Goal: Information Seeking & Learning: Learn about a topic

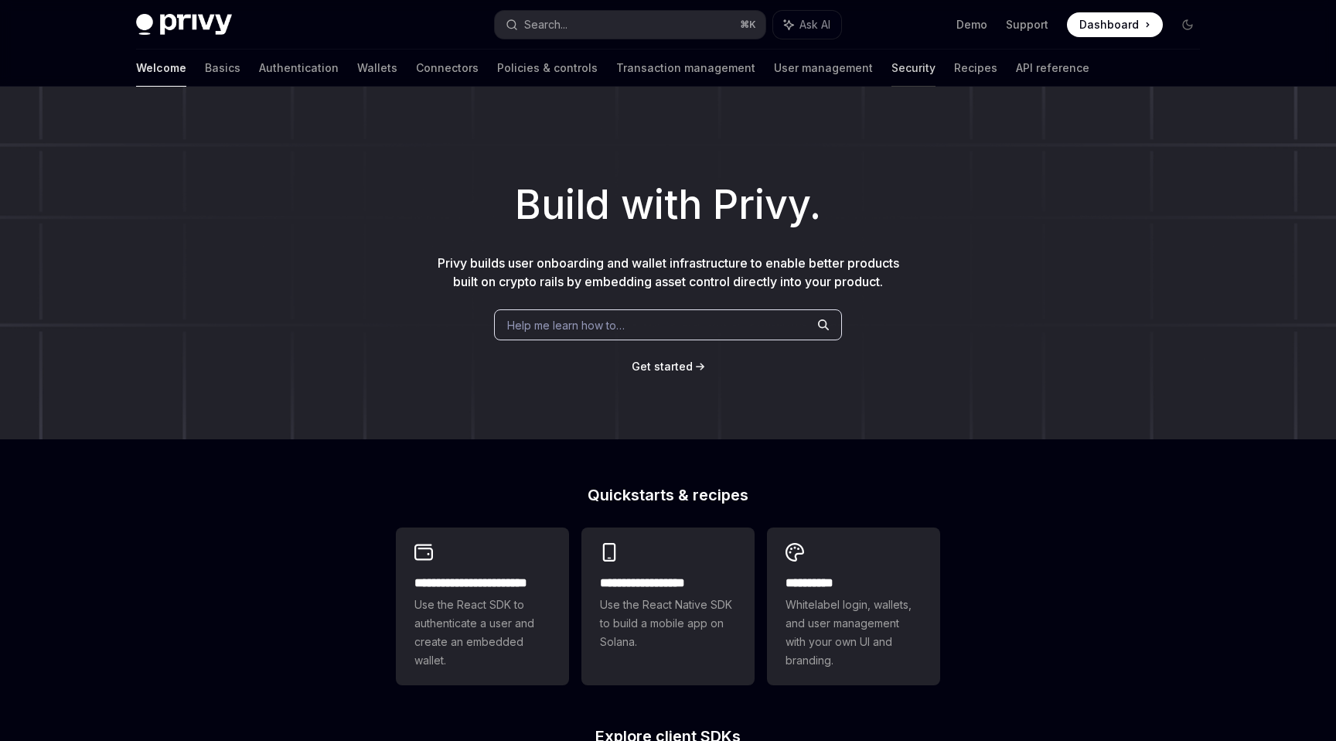
click at [892, 66] on link "Security" at bounding box center [914, 67] width 44 height 37
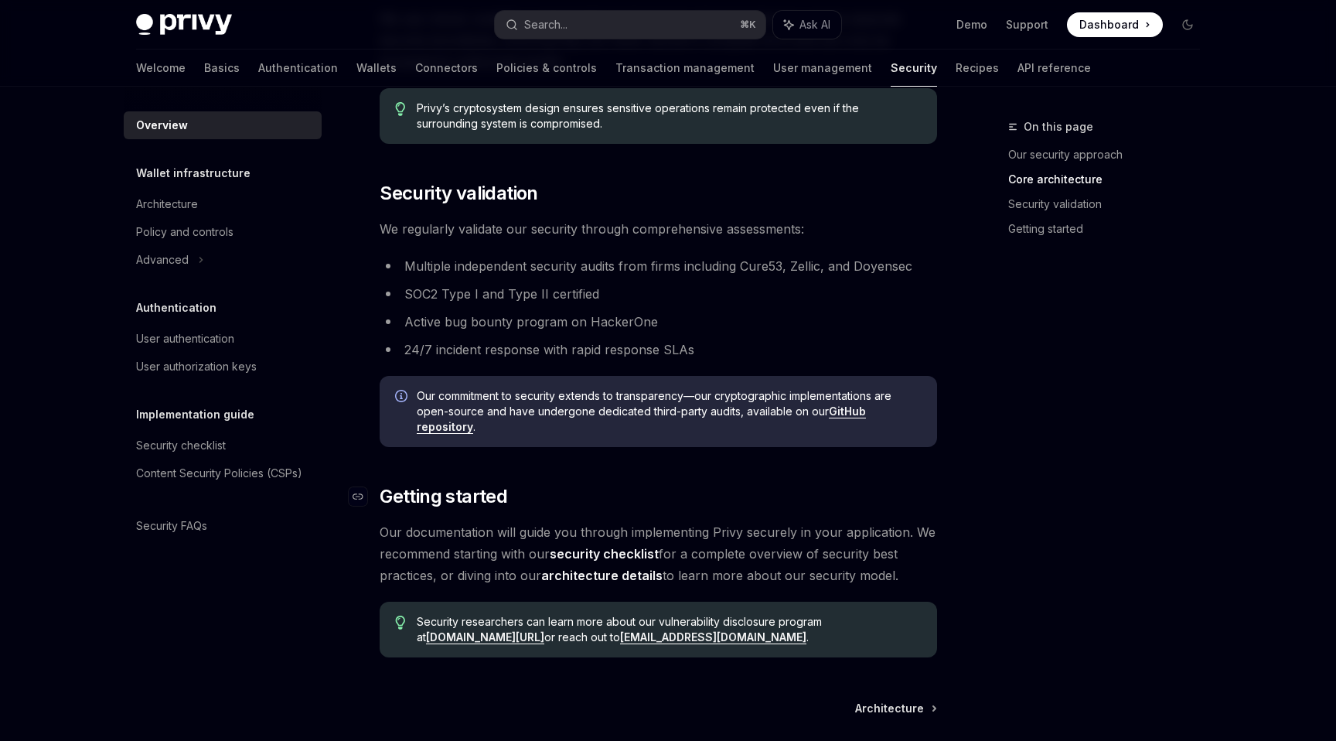
scroll to position [845, 0]
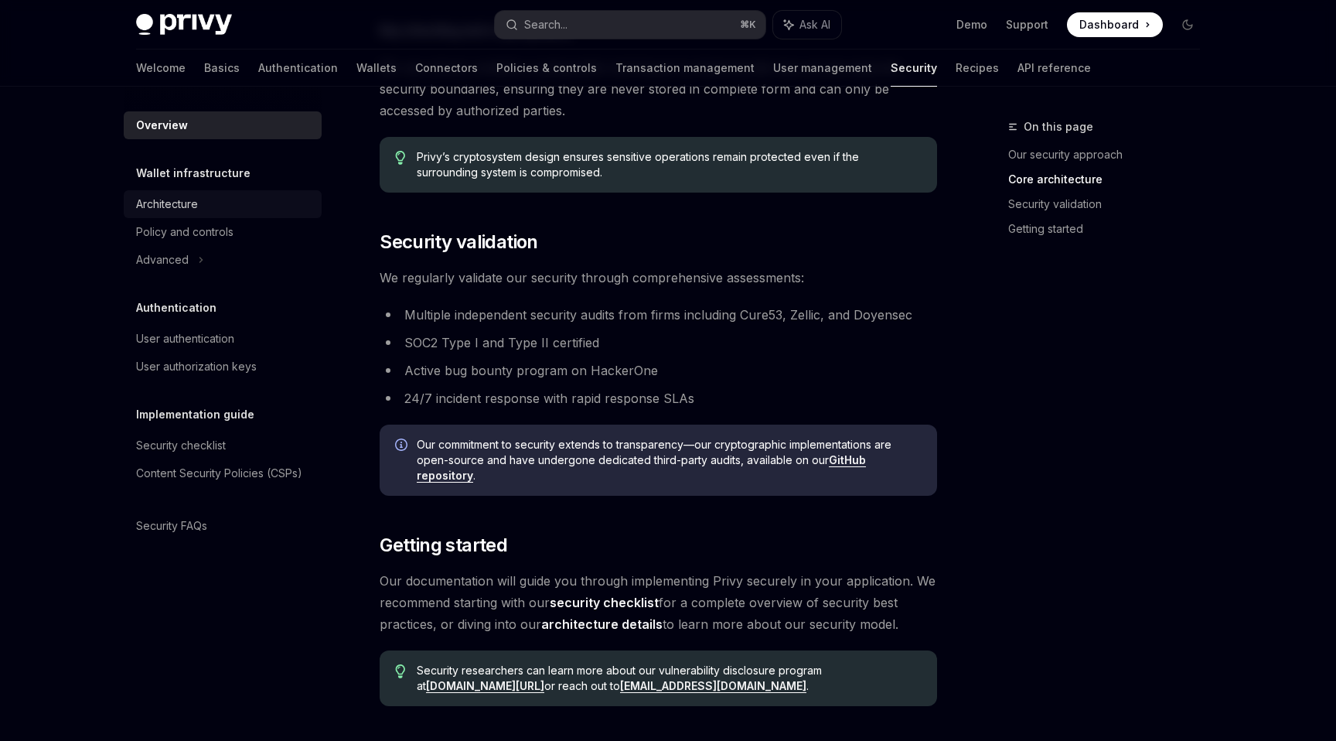
click at [203, 200] on div "Architecture" at bounding box center [224, 204] width 176 height 19
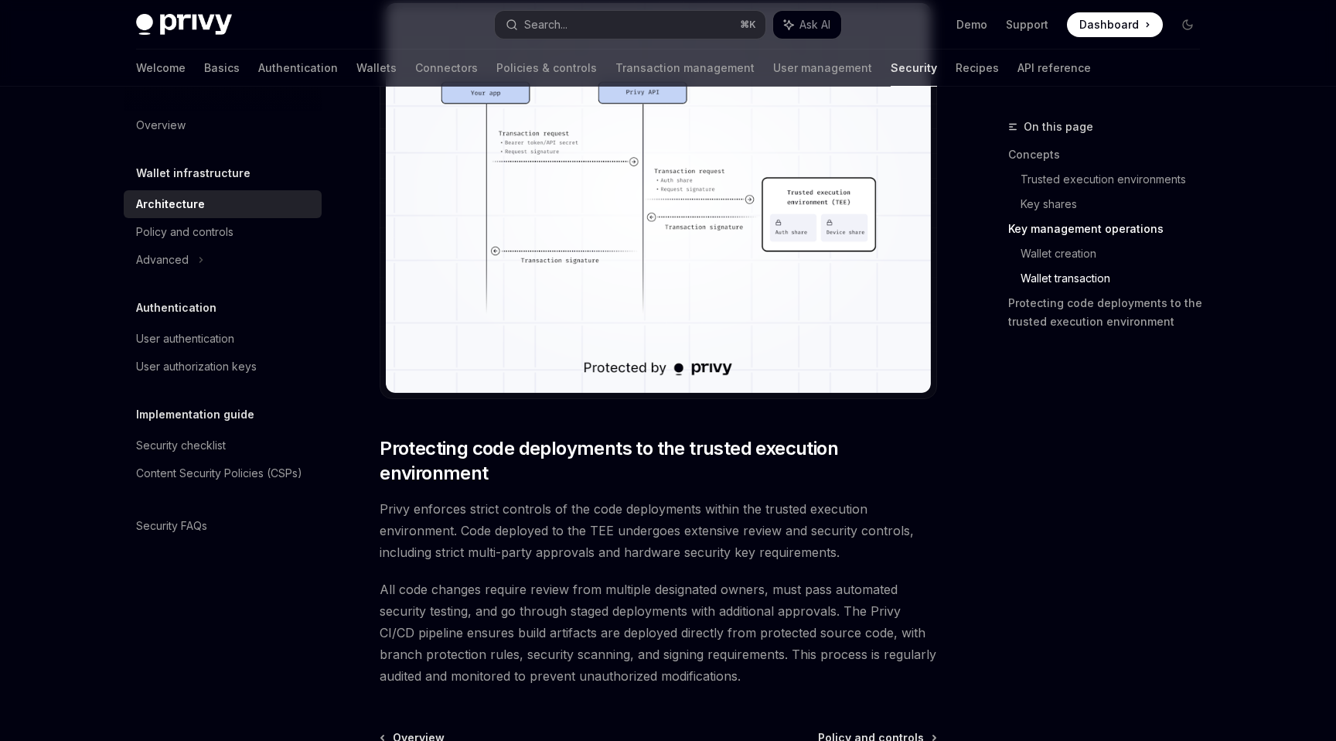
scroll to position [3154, 0]
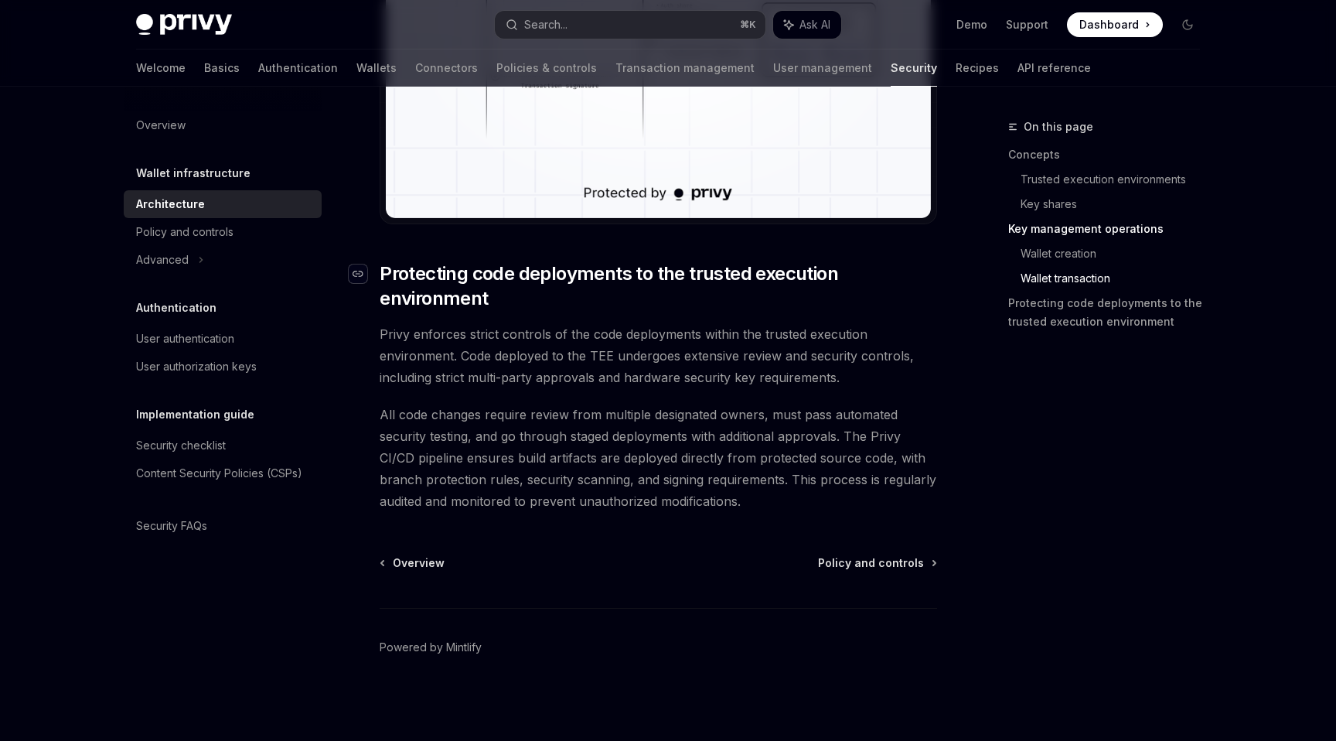
click at [357, 272] on icon "Navigate to header" at bounding box center [358, 273] width 11 height 9
click at [223, 227] on div "Policy and controls" at bounding box center [184, 232] width 97 height 19
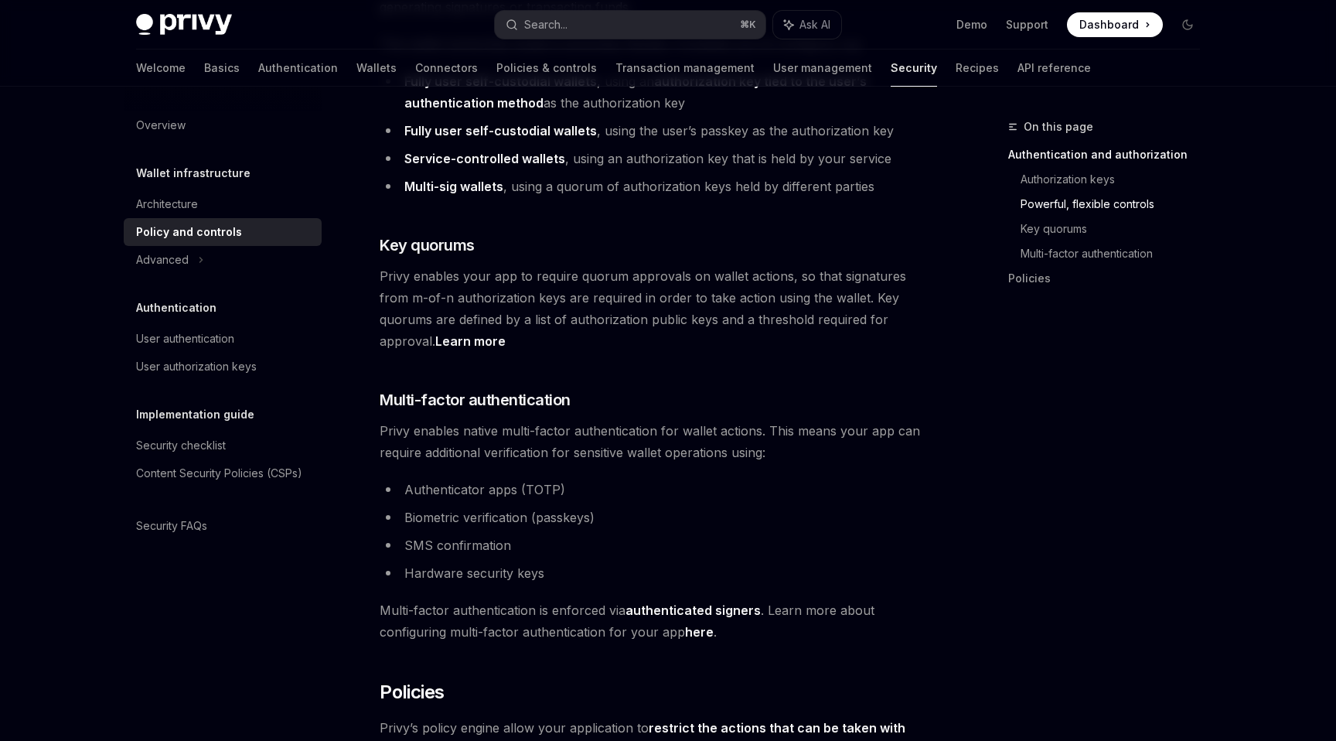
scroll to position [1008, 0]
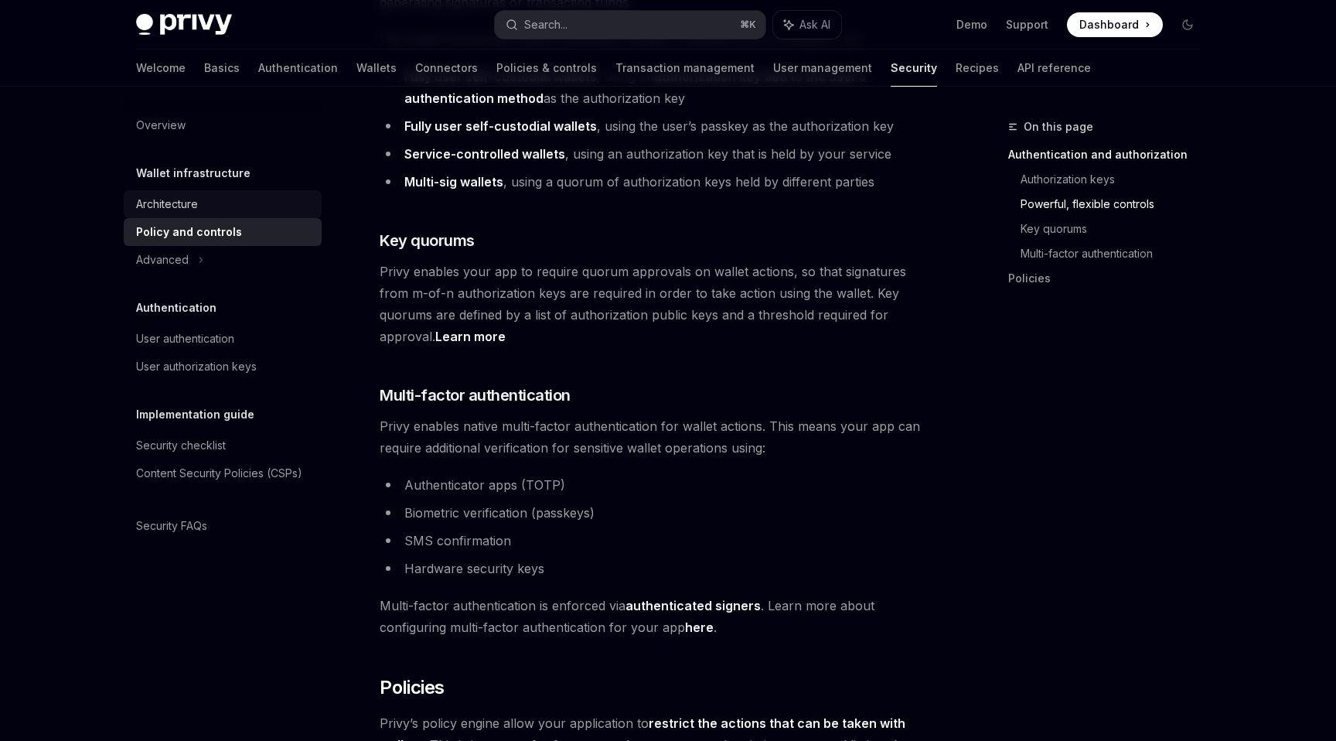
click at [225, 206] on div "Architecture" at bounding box center [224, 204] width 176 height 19
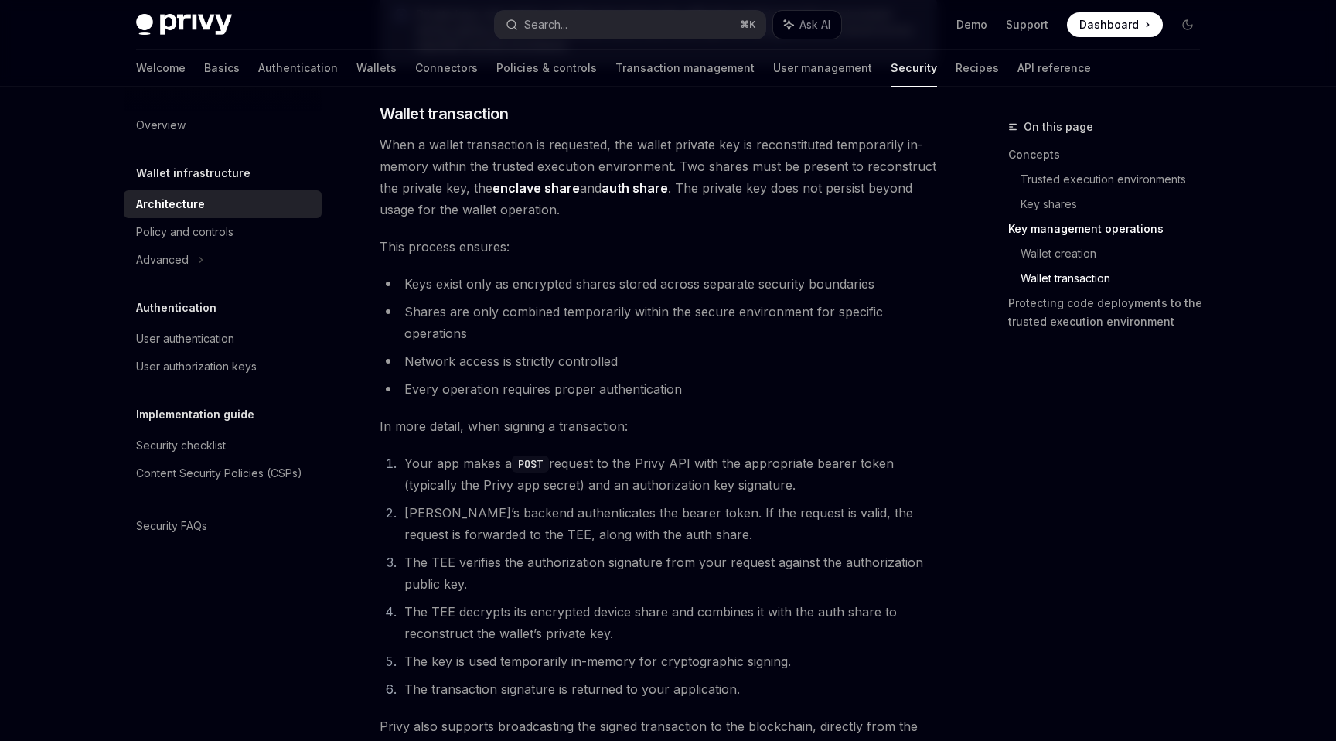
scroll to position [2228, 0]
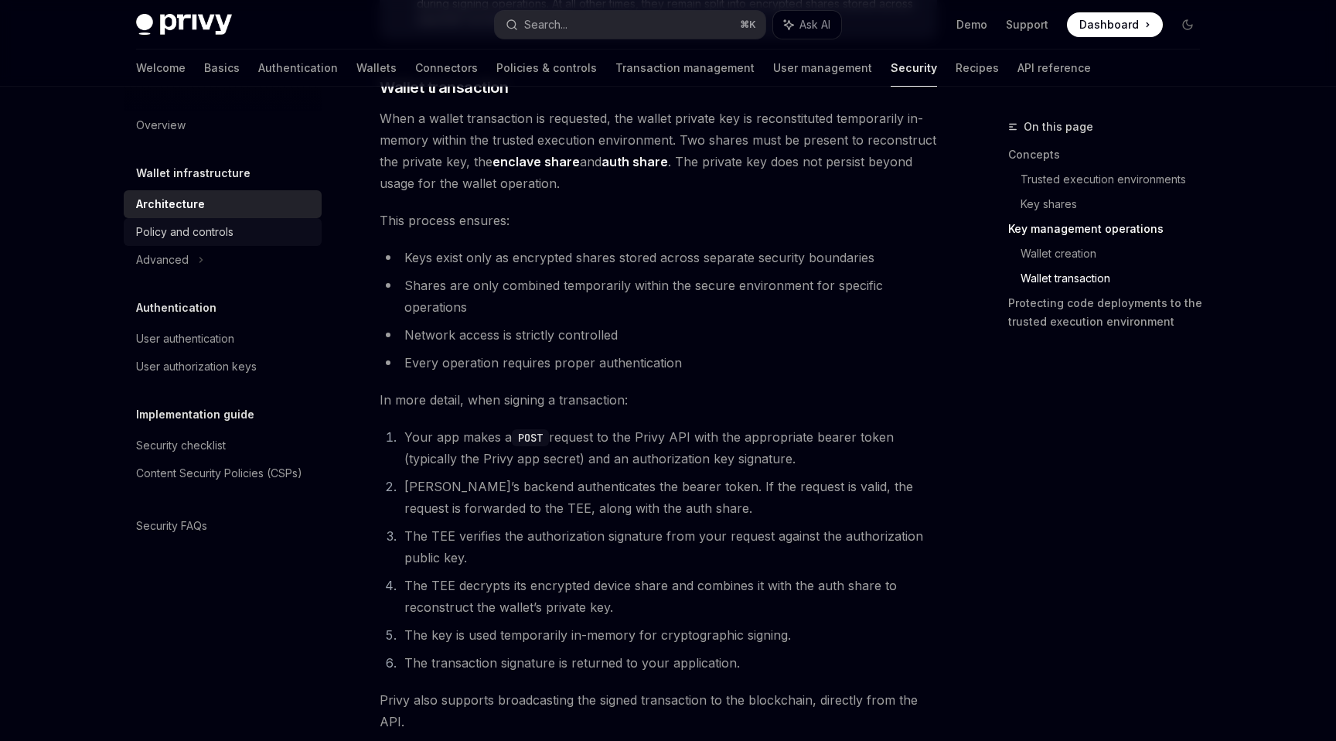
click at [258, 233] on div "Policy and controls" at bounding box center [224, 232] width 176 height 19
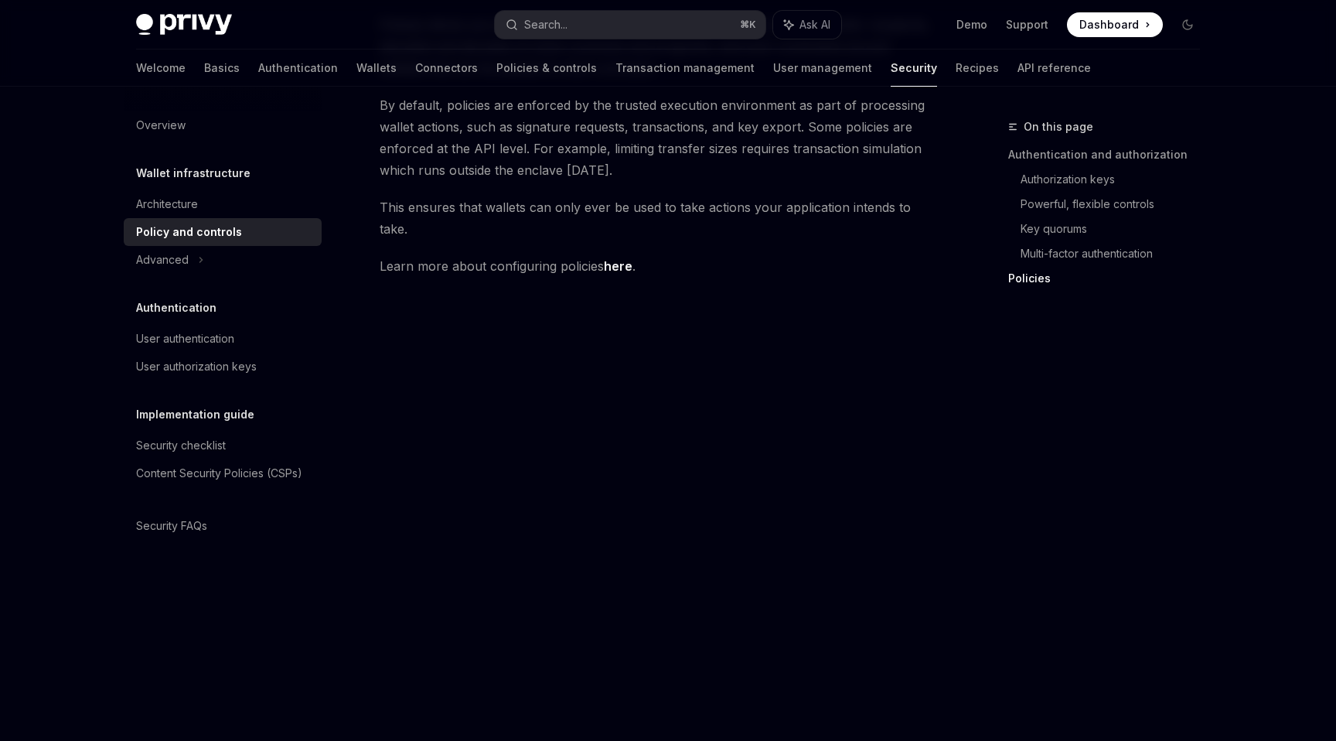
scroll to position [1932, 0]
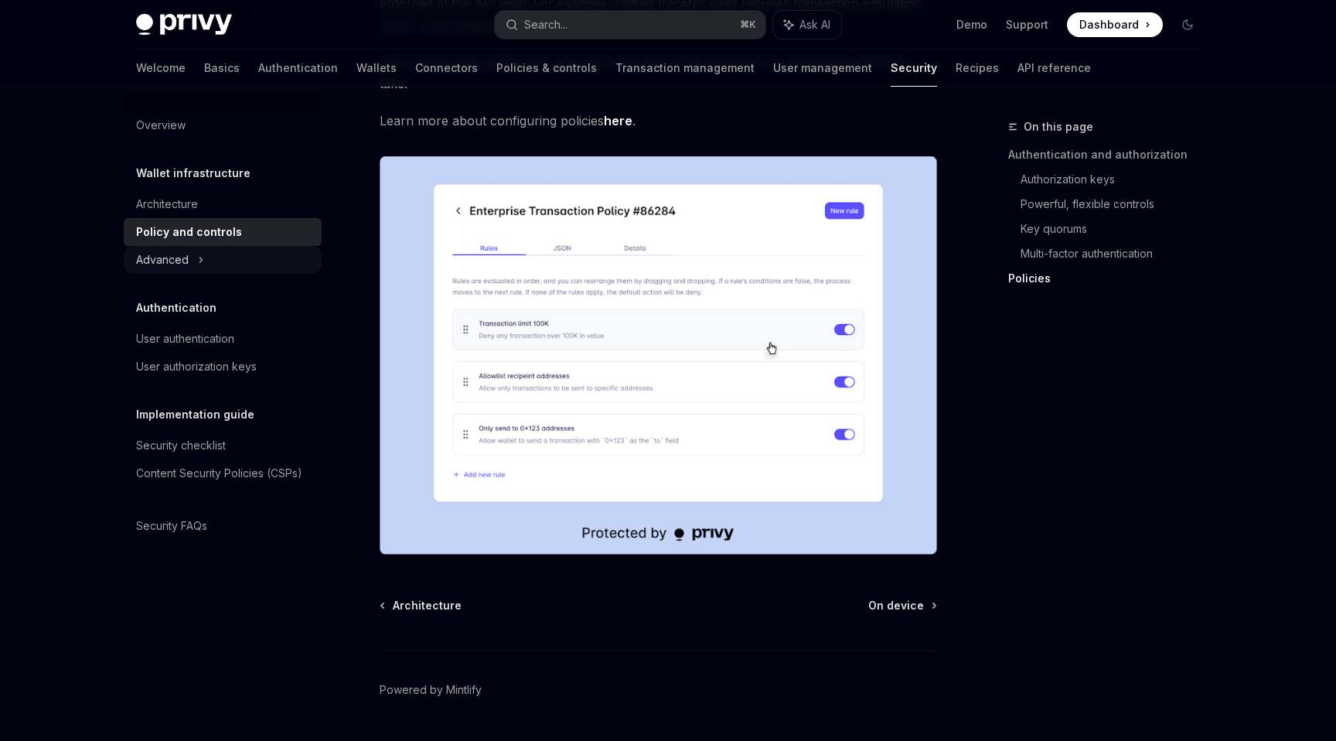
click at [254, 257] on div "Advanced" at bounding box center [223, 260] width 198 height 28
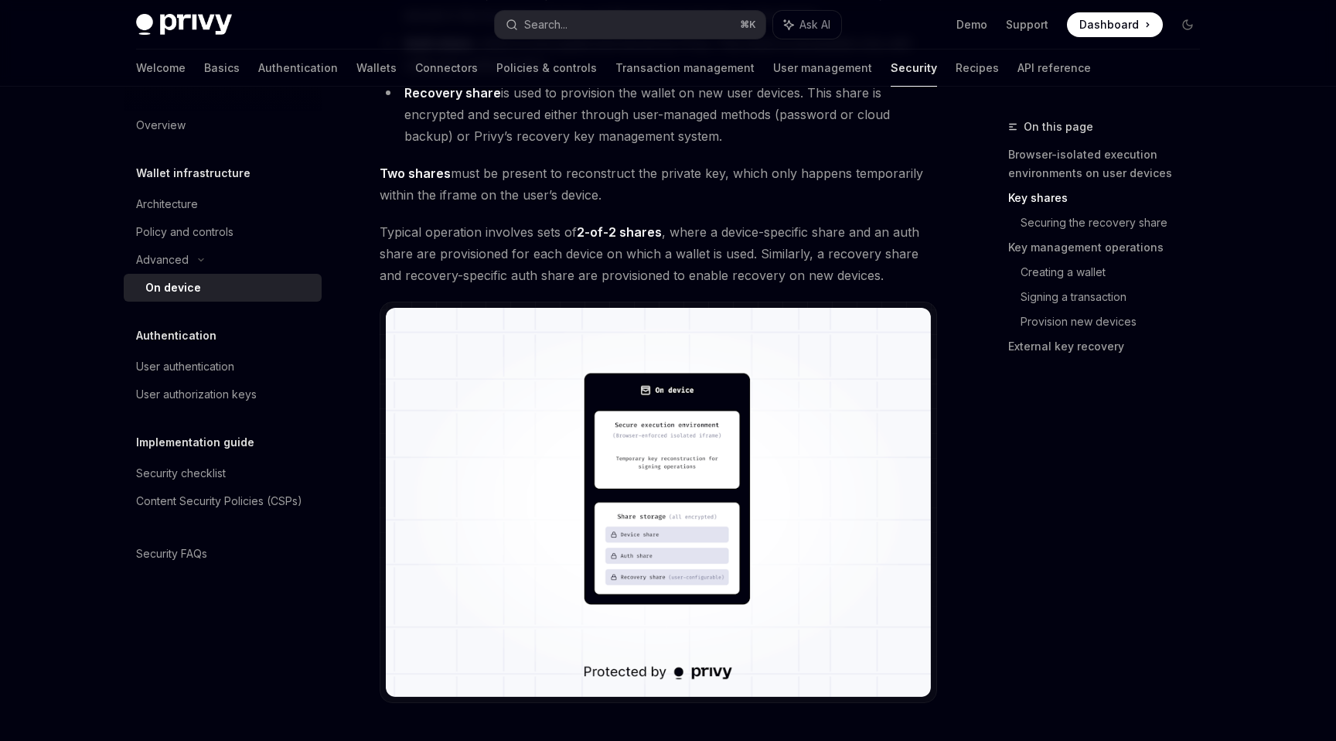
scroll to position [1398, 0]
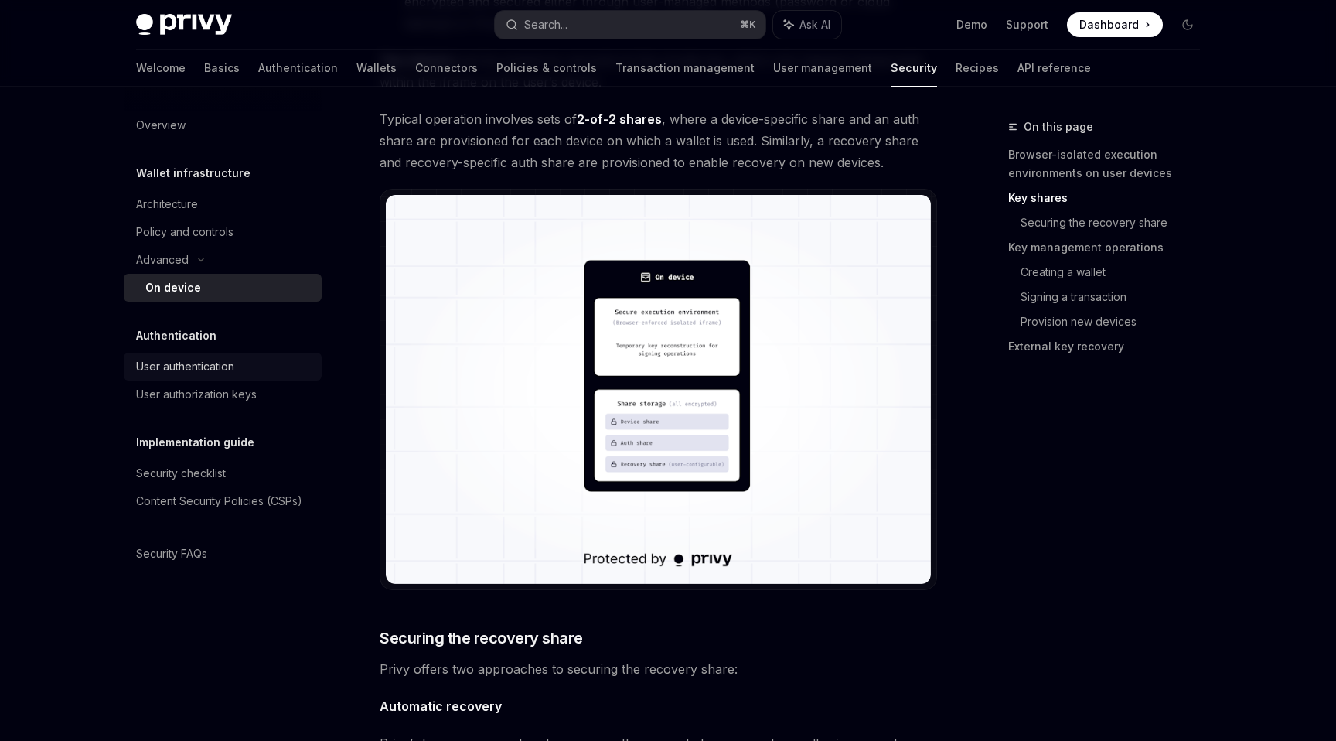
click at [224, 369] on div "User authentication" at bounding box center [185, 366] width 98 height 19
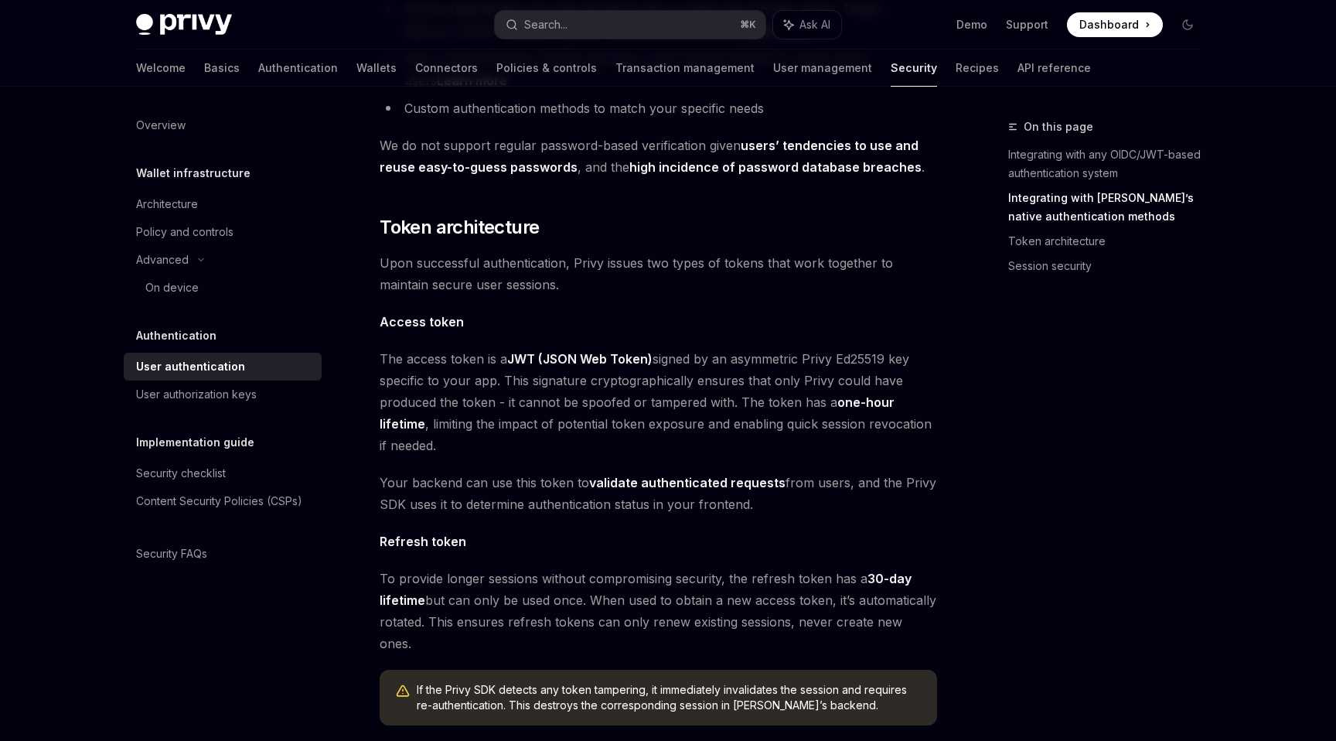
scroll to position [781, 0]
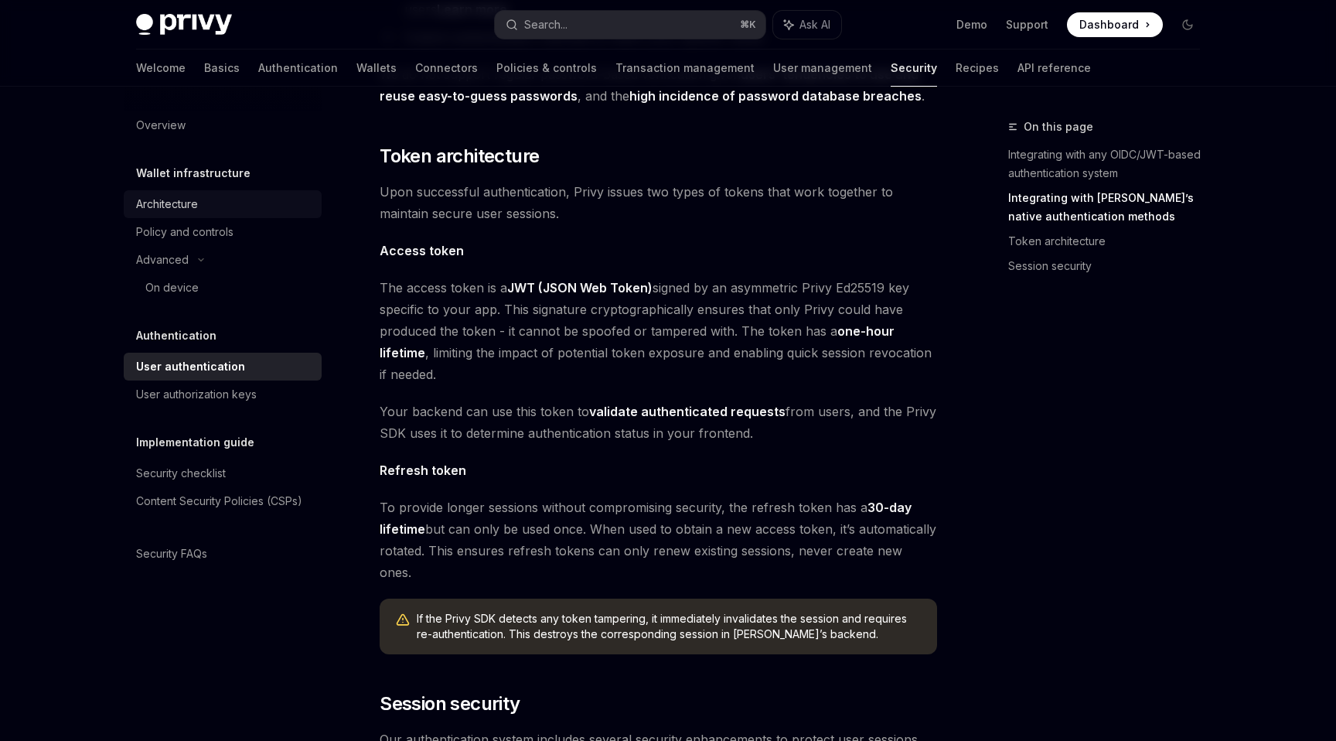
click at [228, 210] on div "Architecture" at bounding box center [224, 204] width 176 height 19
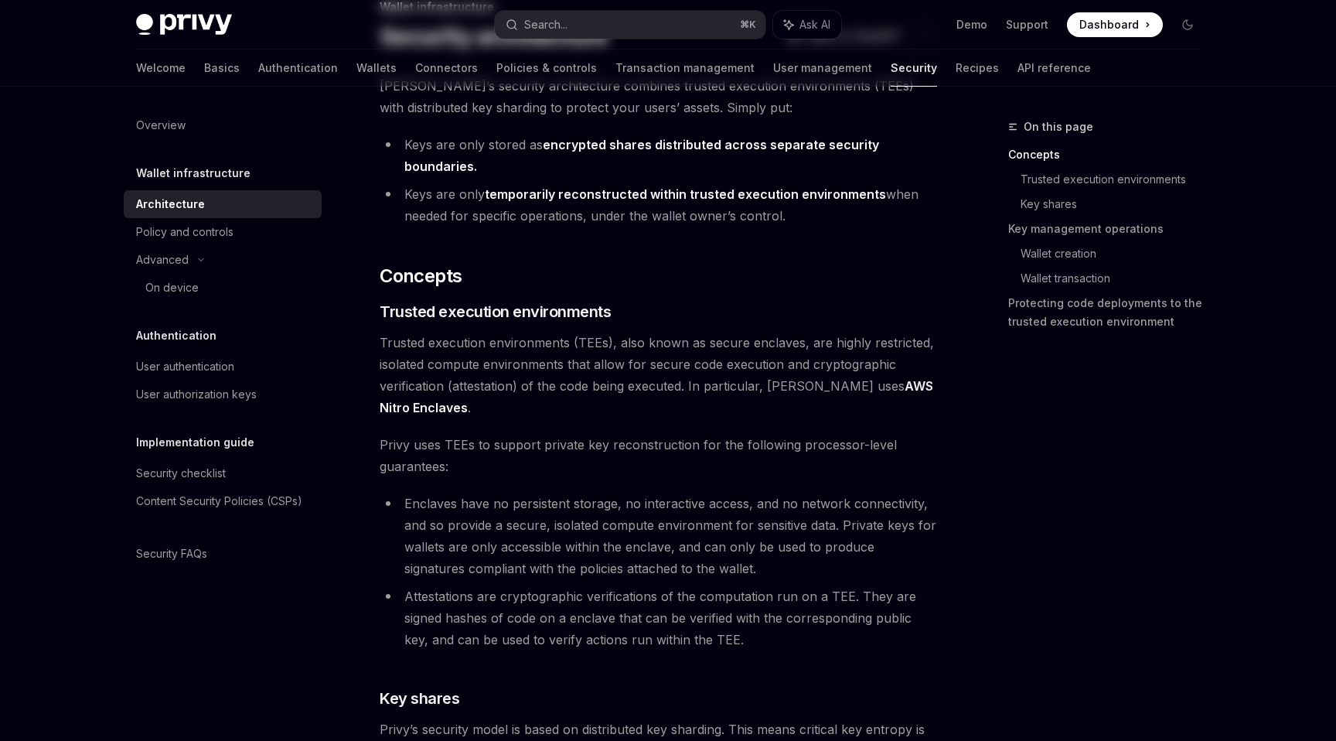
scroll to position [773, 0]
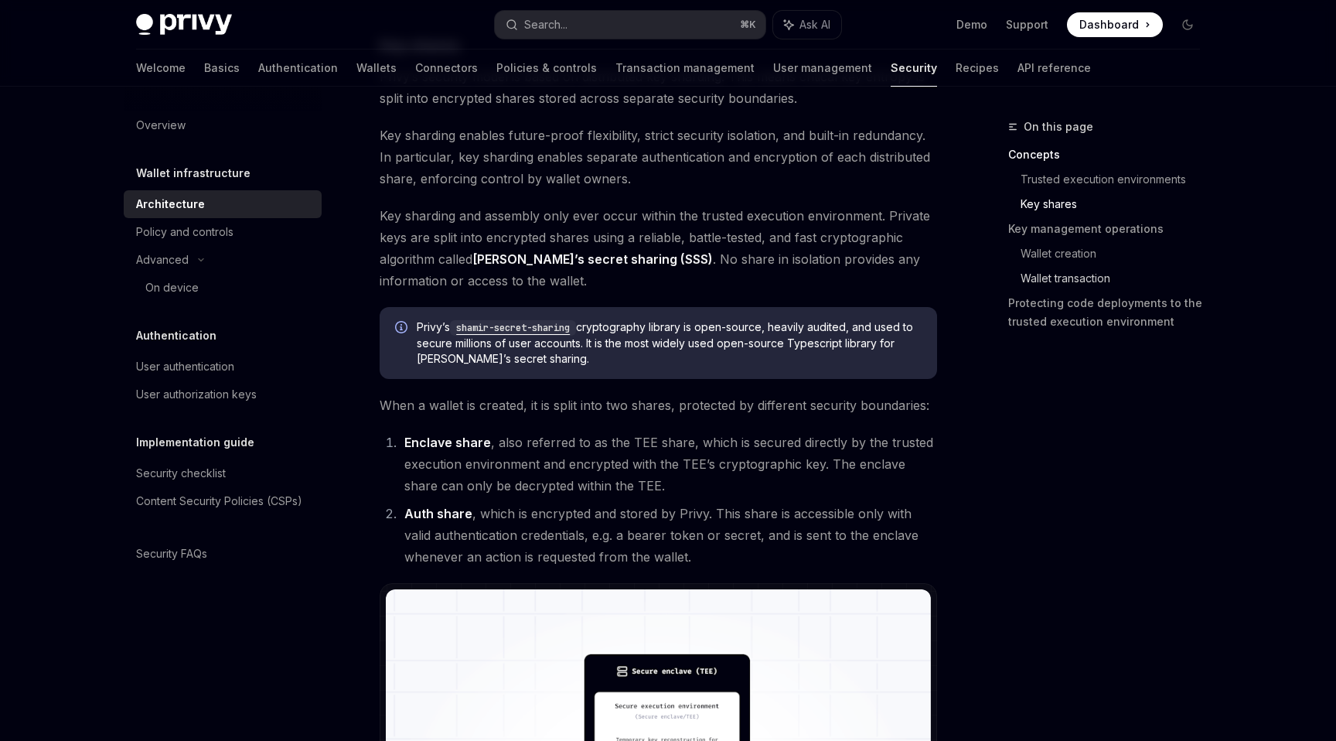
click at [1082, 281] on link "Wallet transaction" at bounding box center [1117, 278] width 192 height 25
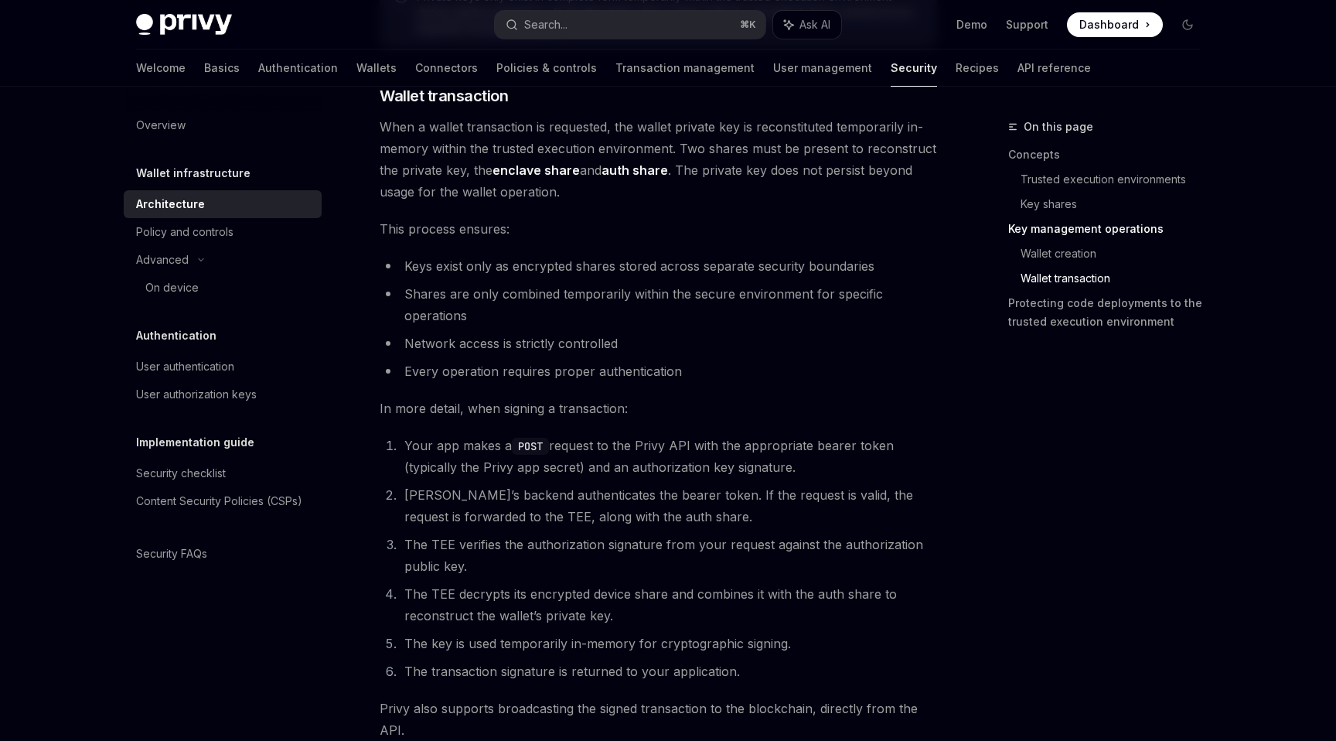
scroll to position [2220, 0]
click at [227, 396] on div "User authorization keys" at bounding box center [196, 394] width 121 height 19
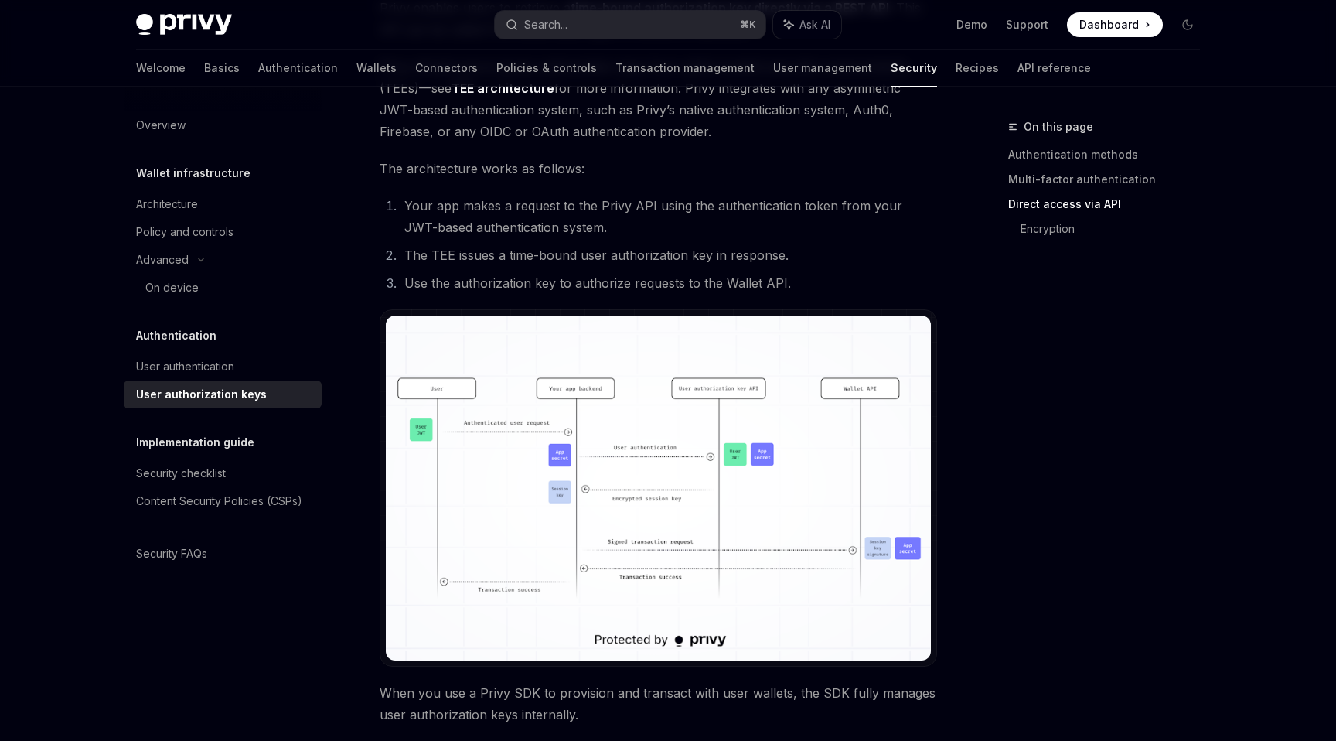
scroll to position [998, 0]
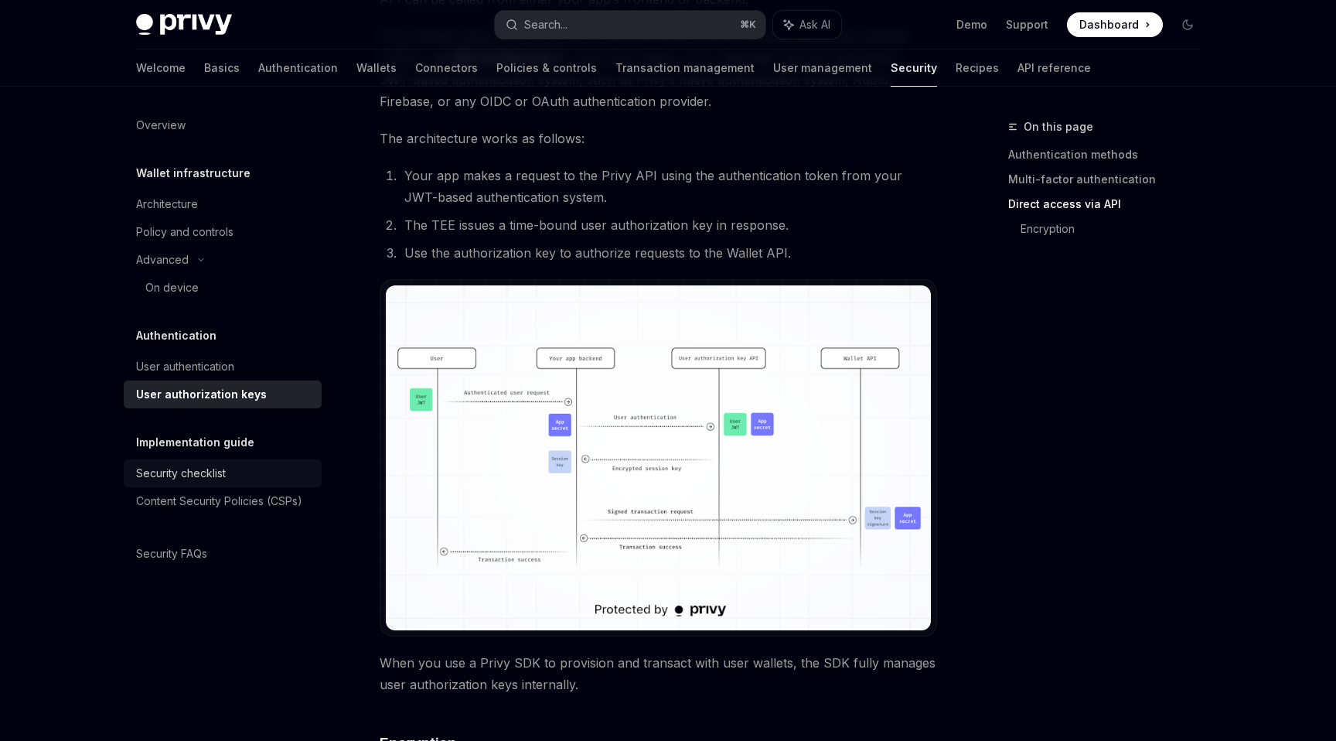
click at [237, 473] on div "Security checklist" at bounding box center [224, 473] width 176 height 19
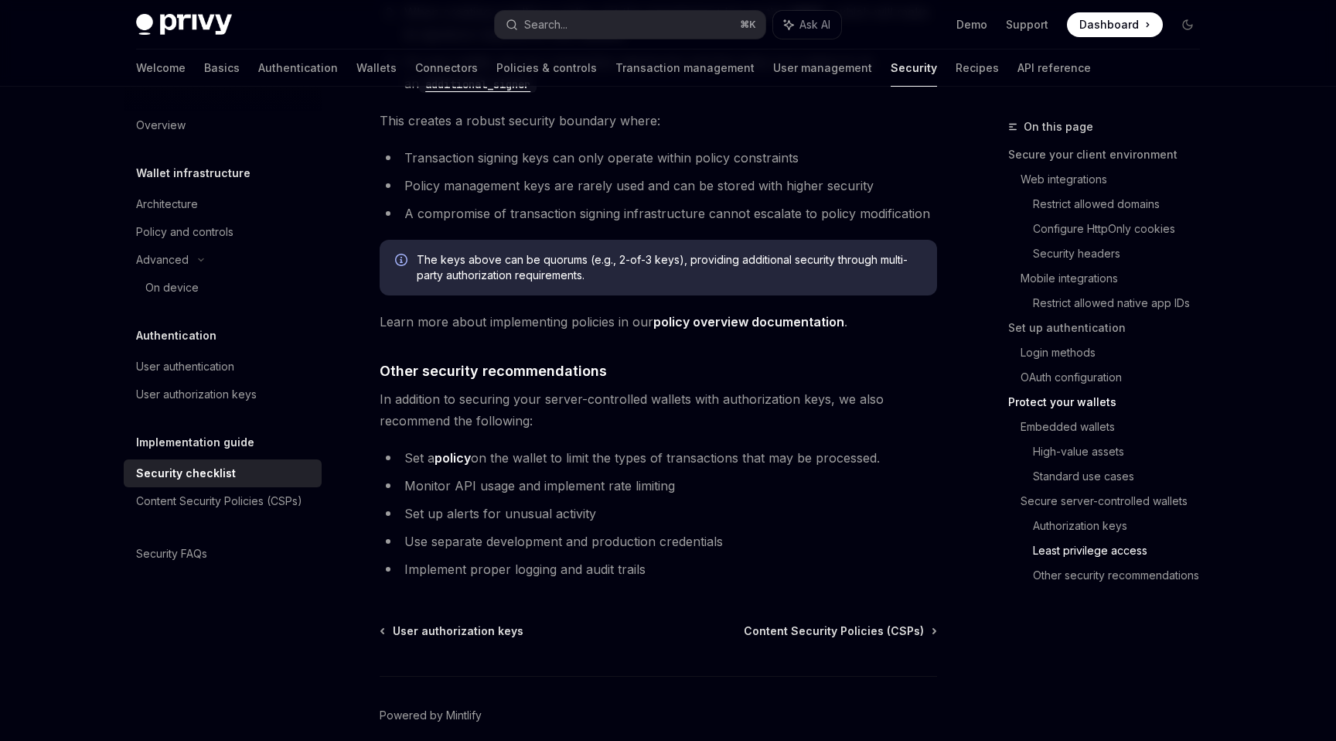
scroll to position [3458, 0]
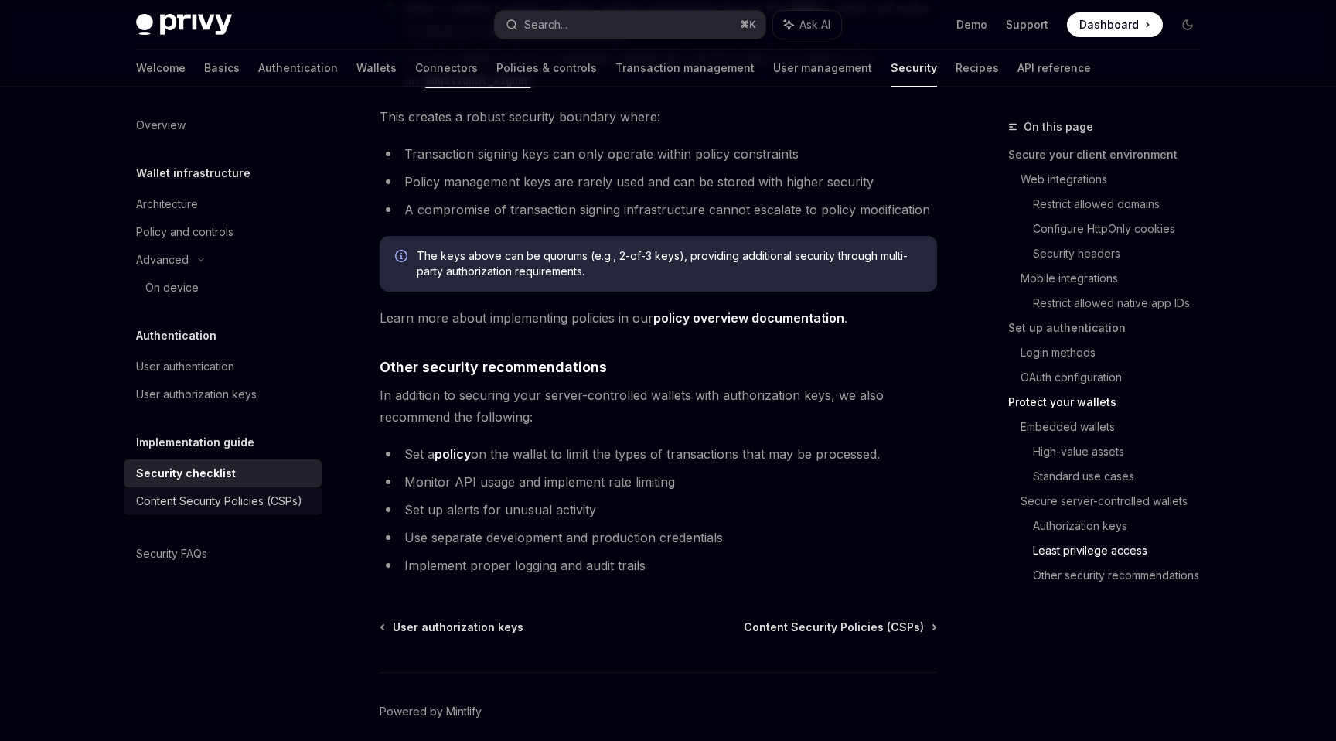
click at [216, 503] on div "Content Security Policies (CSPs)" at bounding box center [219, 501] width 166 height 19
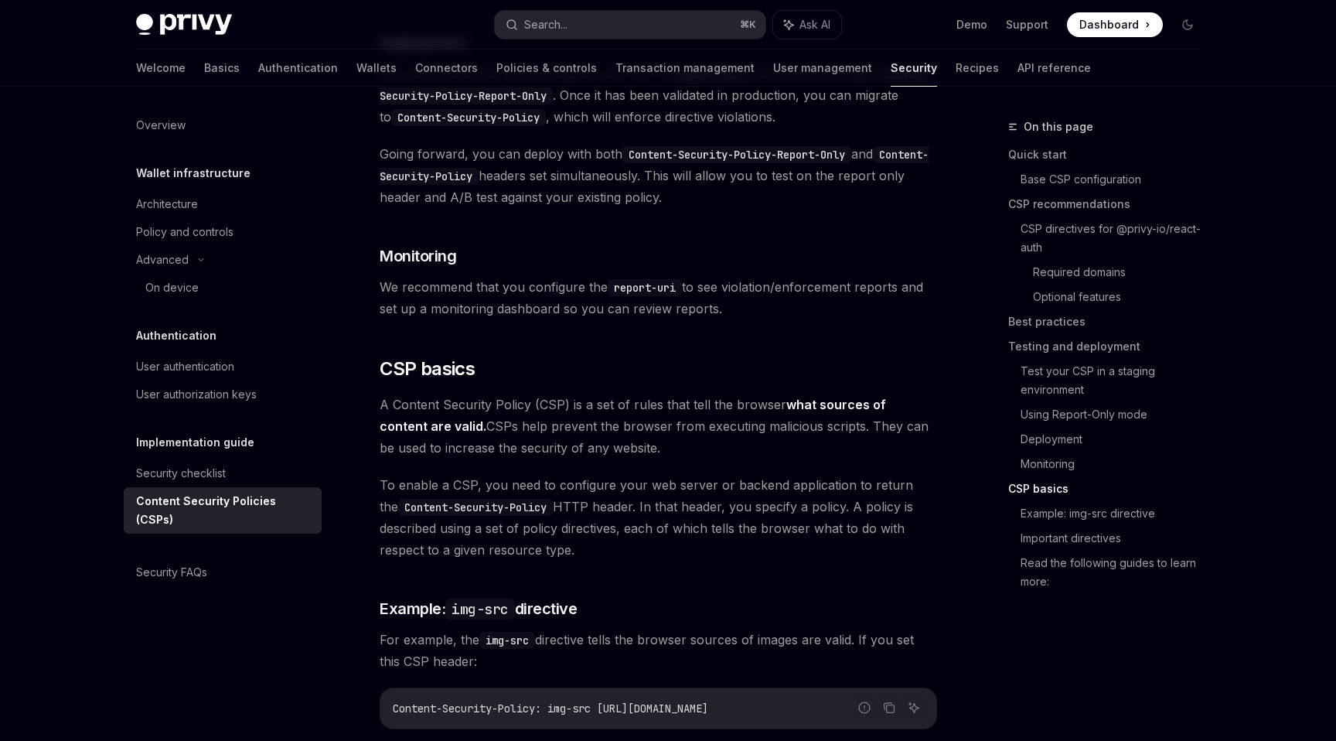
scroll to position [3765, 0]
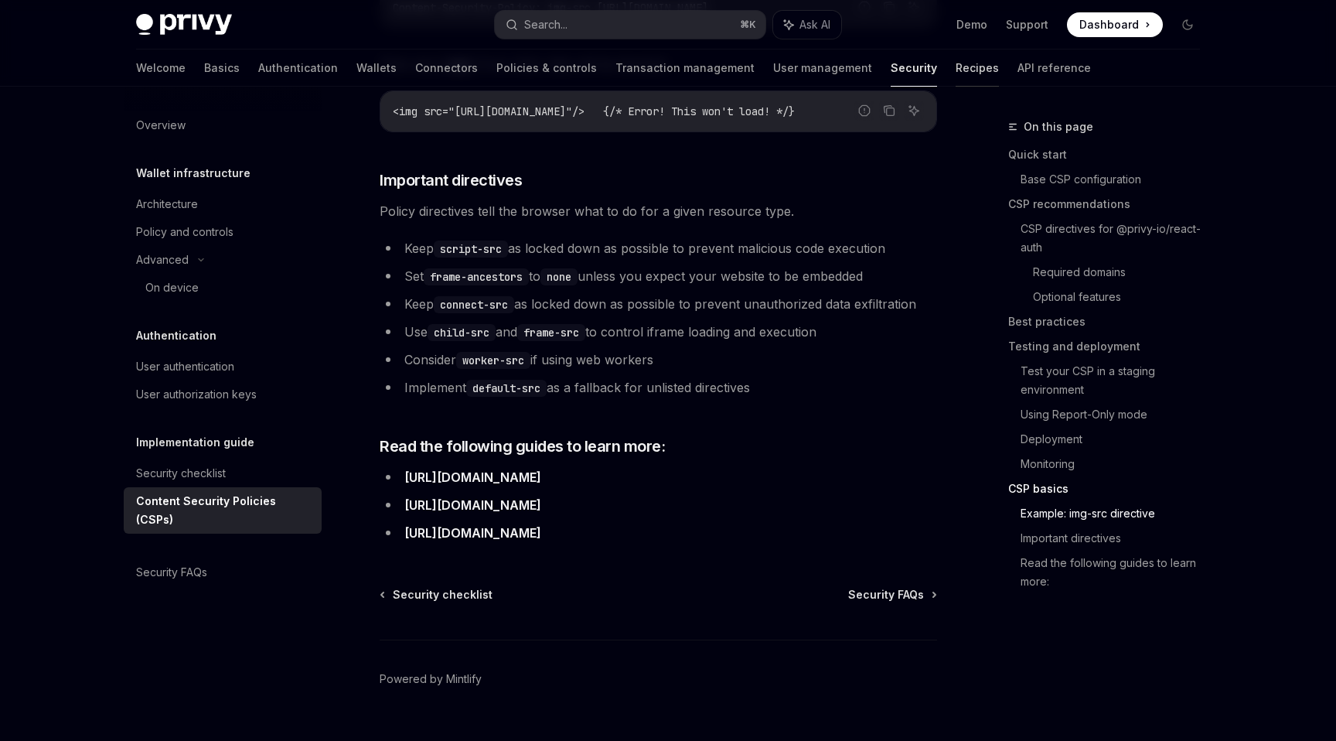
click at [956, 65] on link "Recipes" at bounding box center [977, 67] width 43 height 37
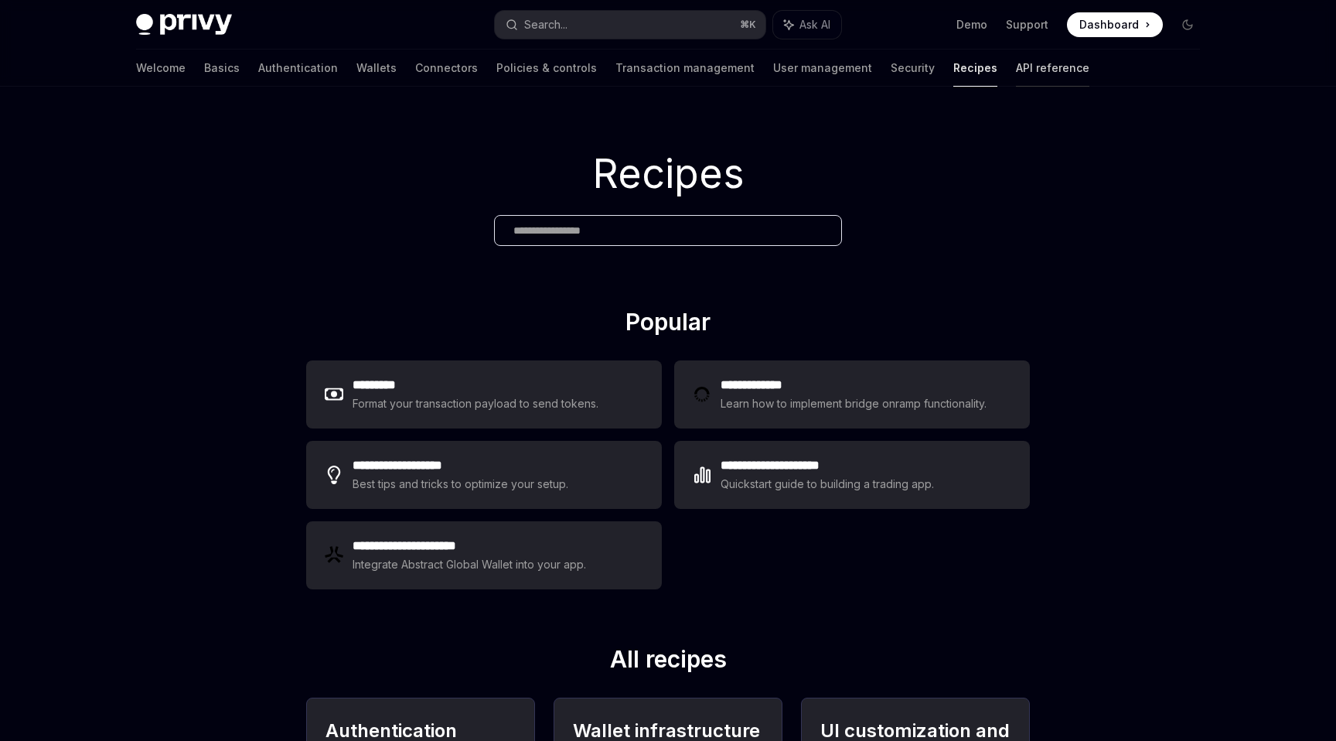
click at [1016, 70] on link "API reference" at bounding box center [1052, 67] width 73 height 37
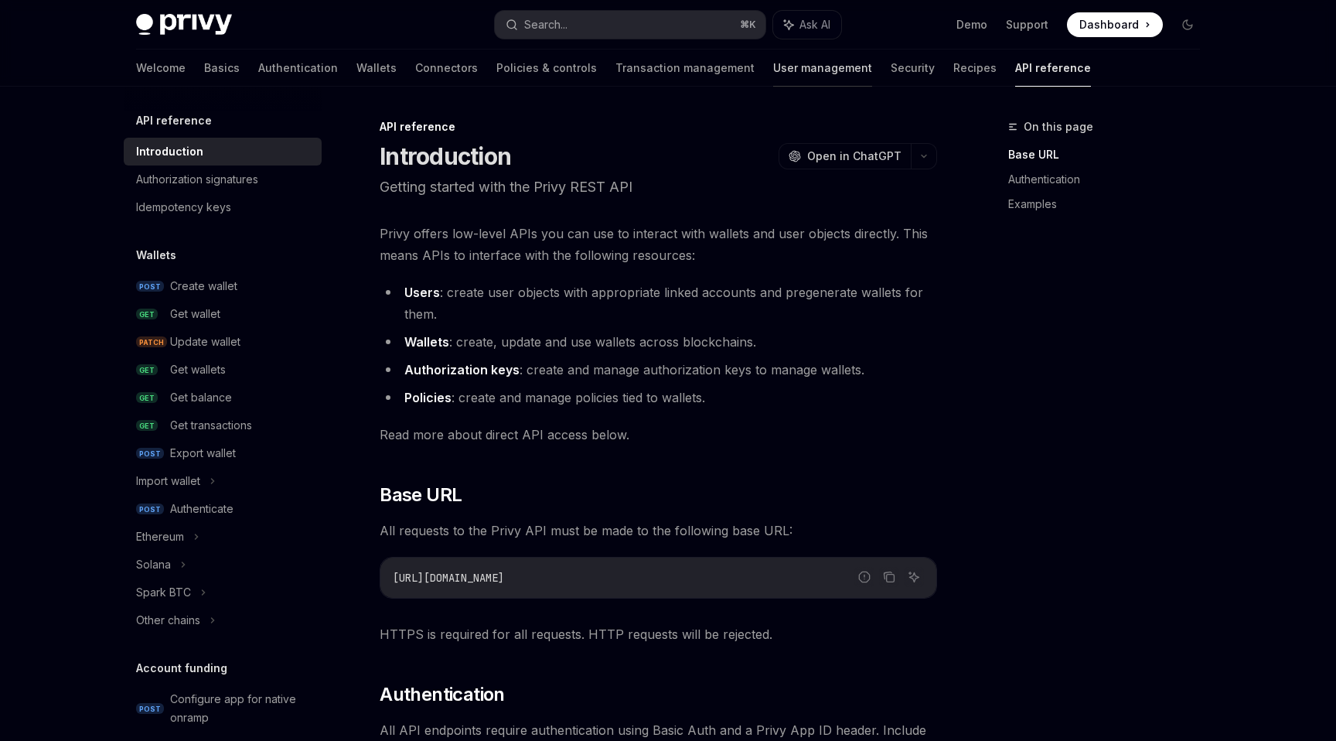
click at [773, 75] on link "User management" at bounding box center [822, 67] width 99 height 37
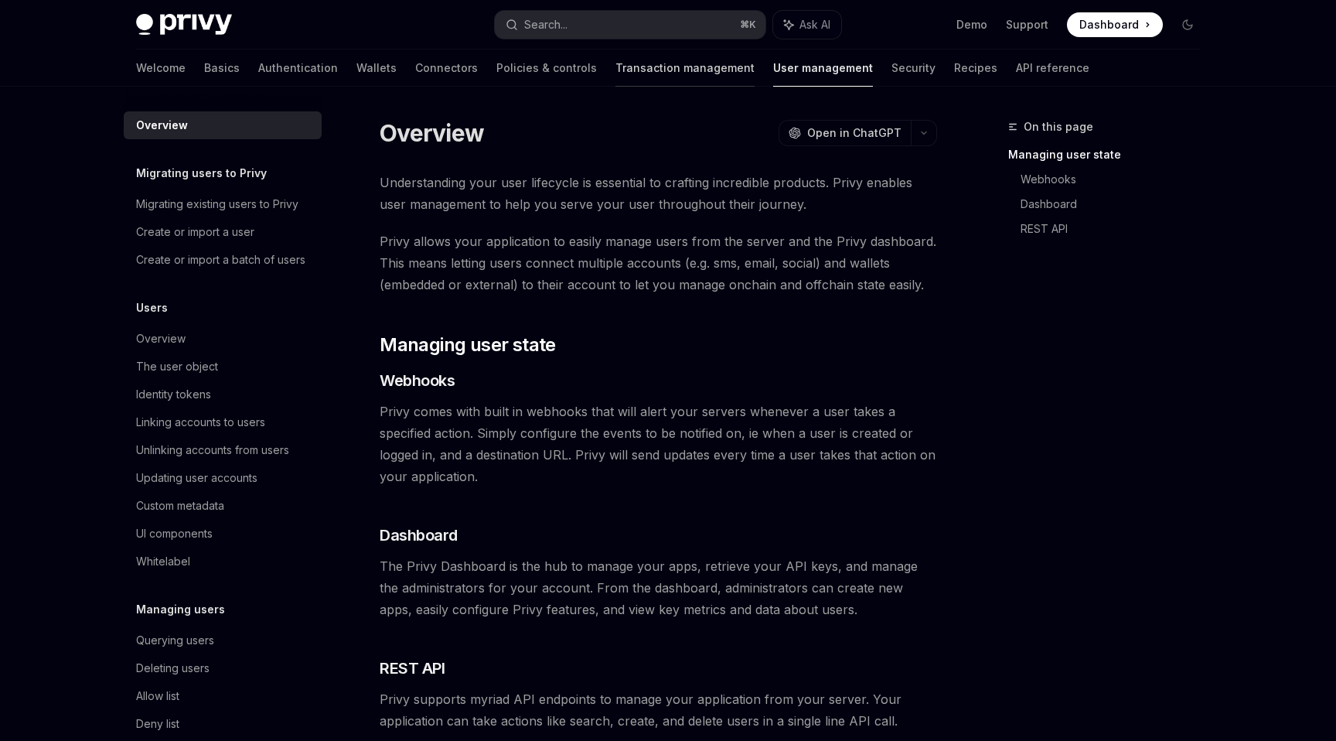
click at [616, 74] on link "Transaction management" at bounding box center [685, 67] width 139 height 37
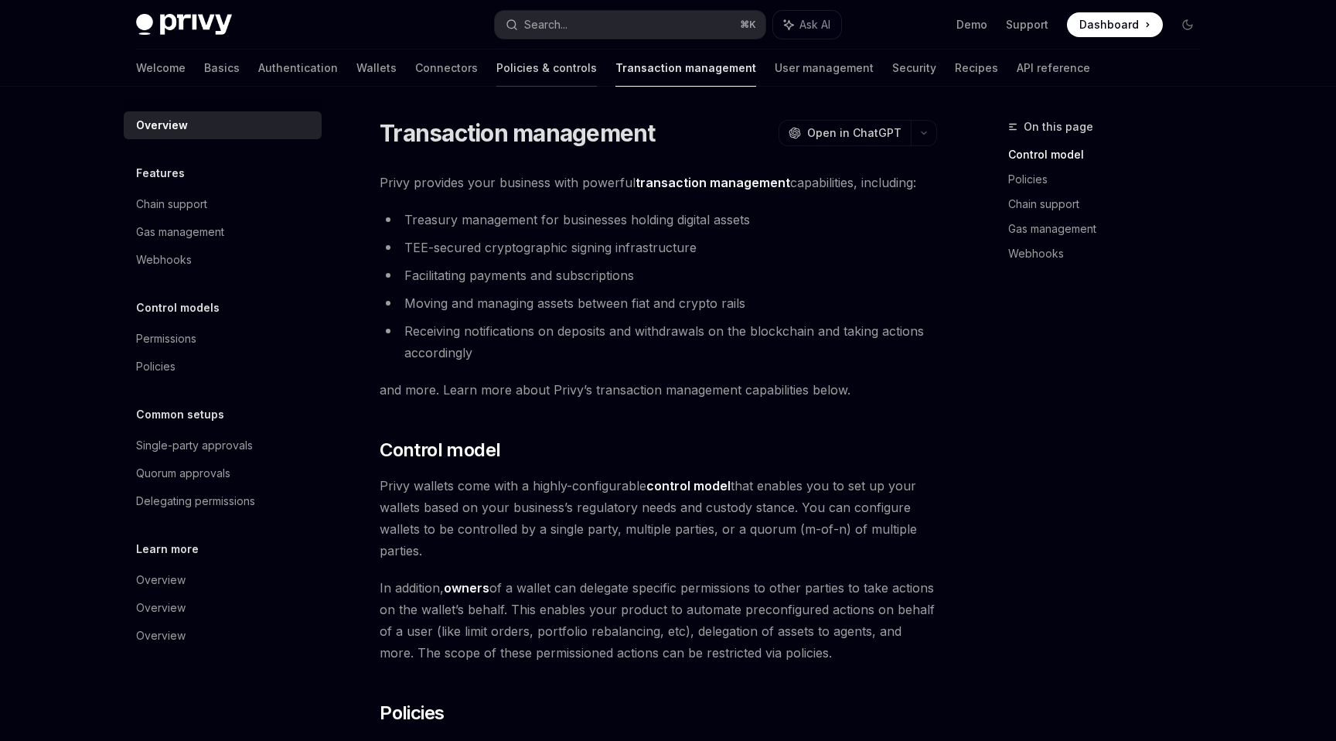
click at [498, 67] on link "Policies & controls" at bounding box center [546, 67] width 101 height 37
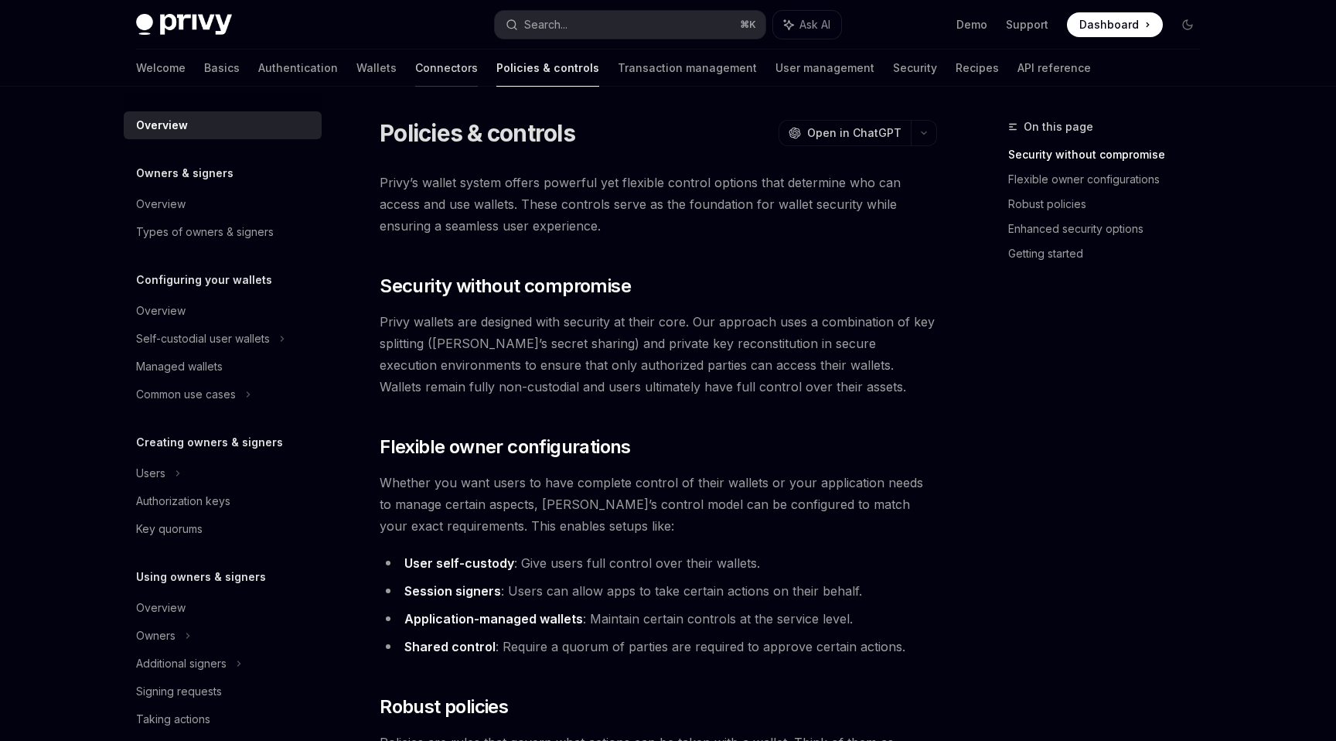
click at [415, 67] on link "Connectors" at bounding box center [446, 67] width 63 height 37
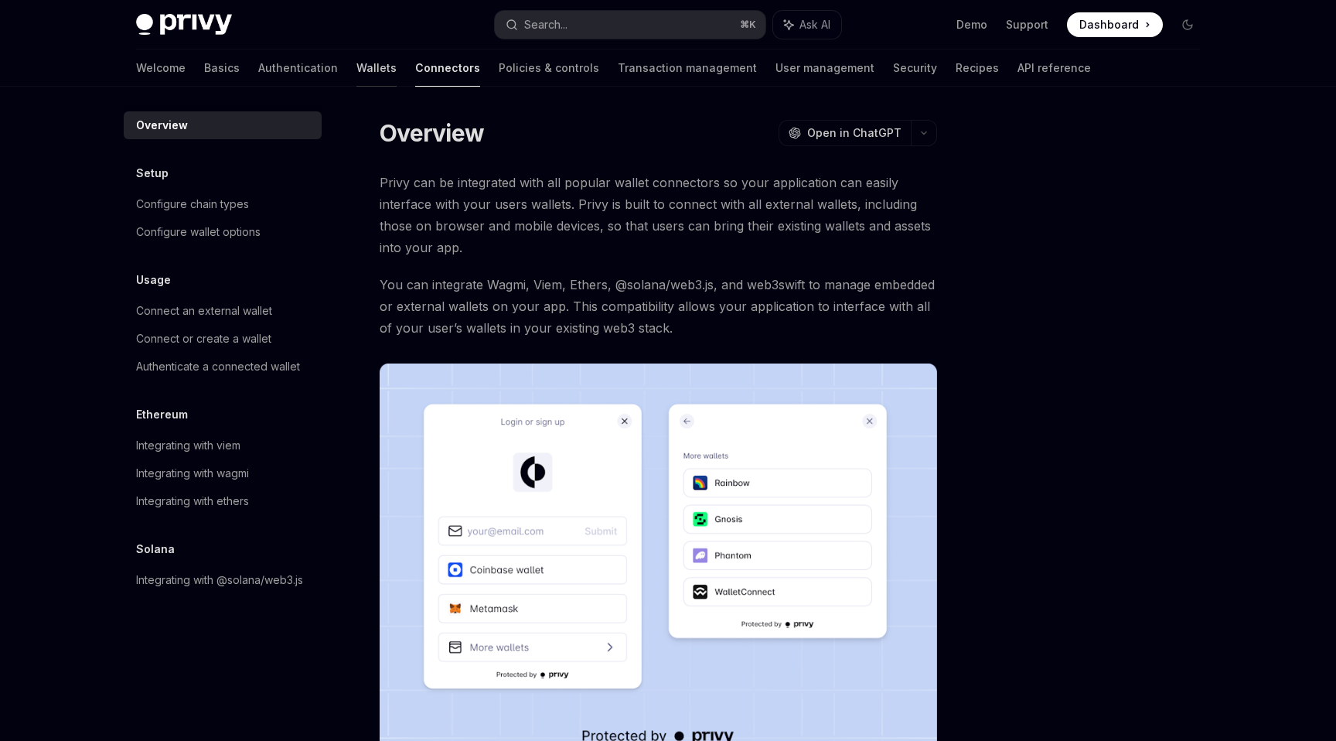
click at [357, 73] on link "Wallets" at bounding box center [377, 67] width 40 height 37
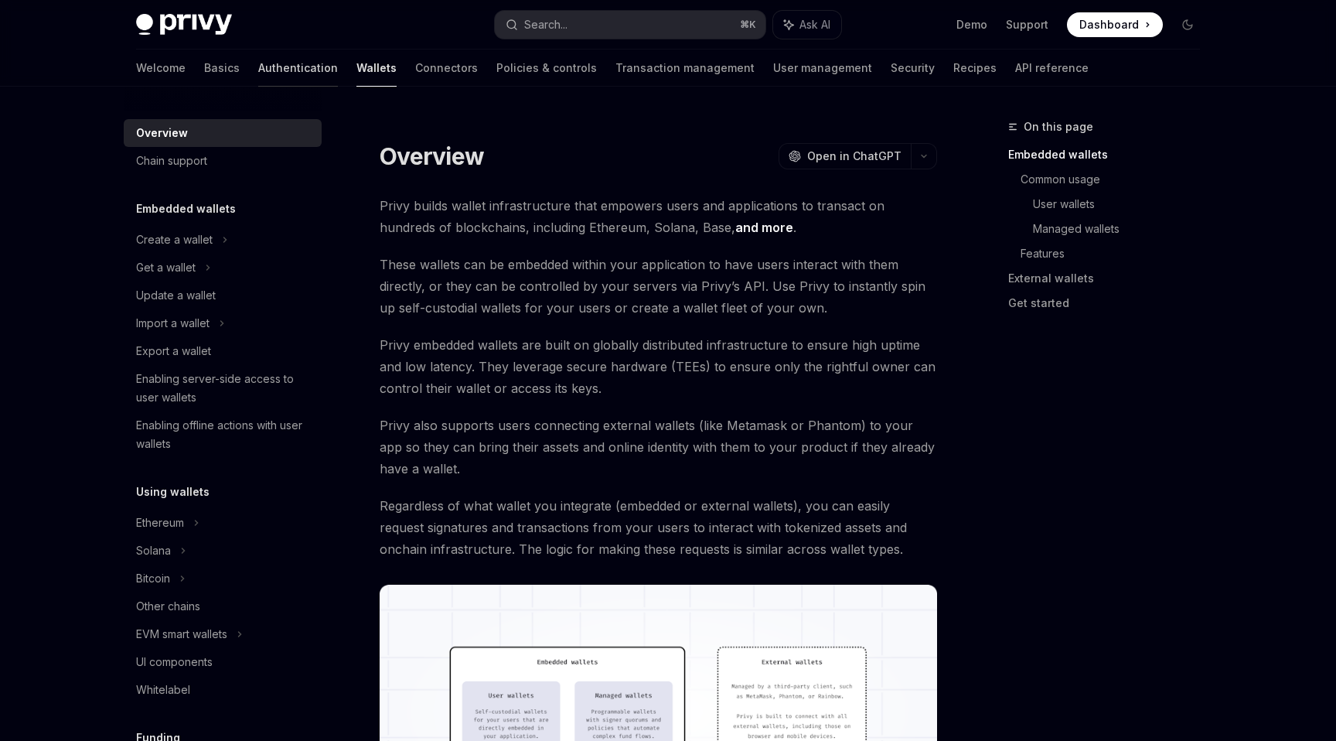
click at [258, 70] on link "Authentication" at bounding box center [298, 67] width 80 height 37
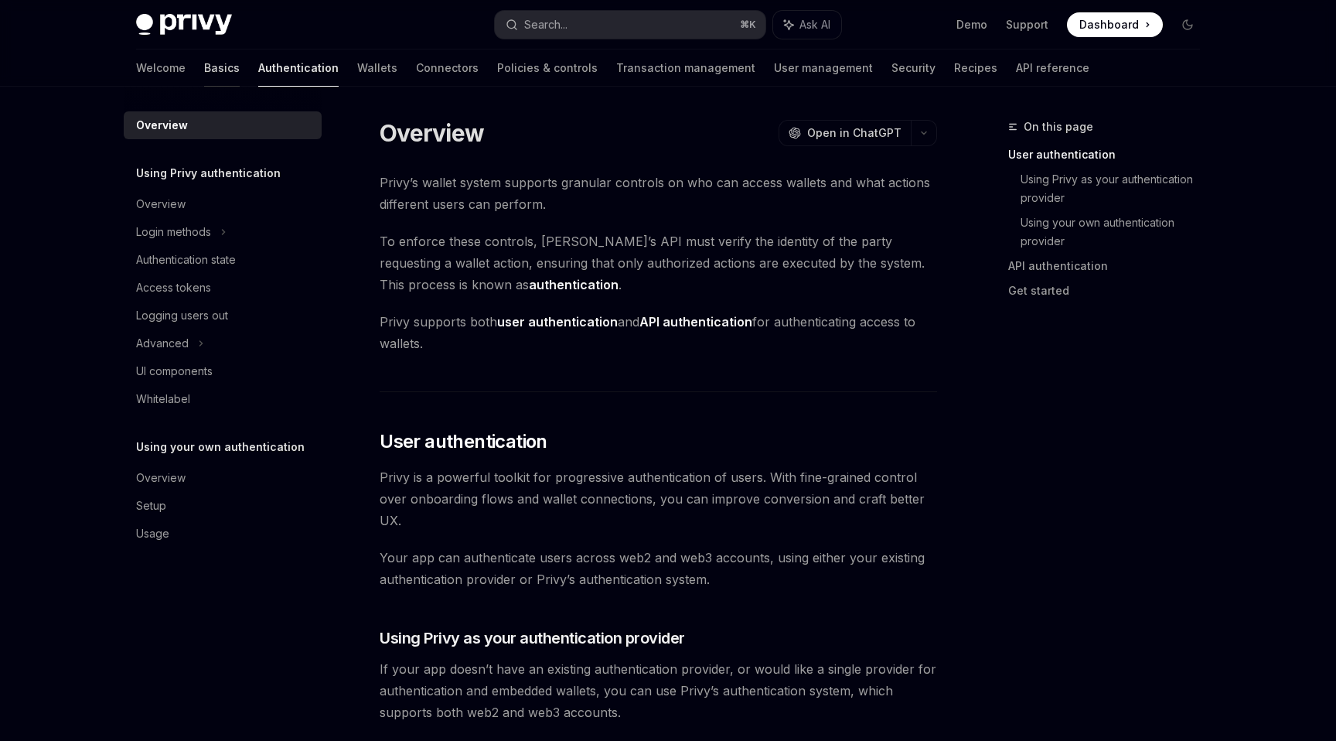
click at [204, 73] on link "Basics" at bounding box center [222, 67] width 36 height 37
type textarea "*"
